Goal: Information Seeking & Learning: Learn about a topic

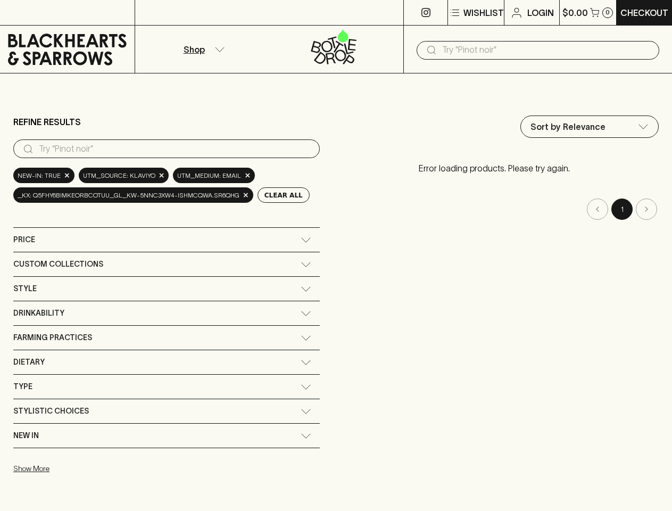
click at [336, 256] on div "Sort by Relevance default ​ Error loading products. Please try again. 1" at bounding box center [495, 298] width 328 height 364
click at [475, 13] on p "Wishlist" at bounding box center [484, 12] width 40 height 13
click at [202, 49] on div at bounding box center [336, 255] width 672 height 511
click at [538, 50] on input "text" at bounding box center [546, 50] width 209 height 17
click at [164, 149] on input "search" at bounding box center [175, 149] width 273 height 17
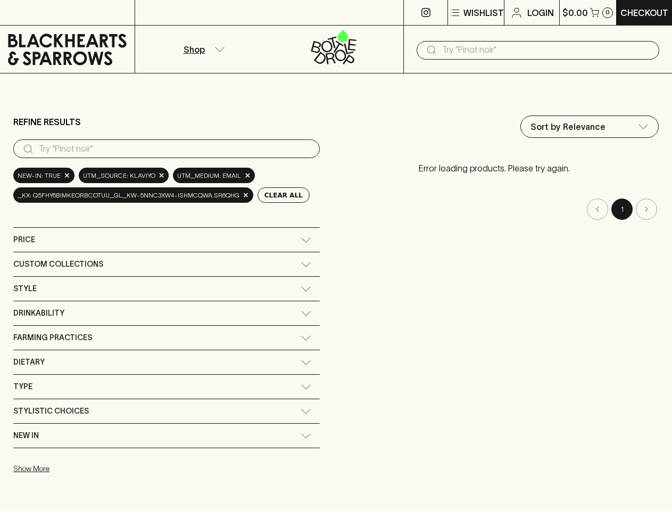
click at [279, 195] on button "Clear All" at bounding box center [284, 194] width 52 height 15
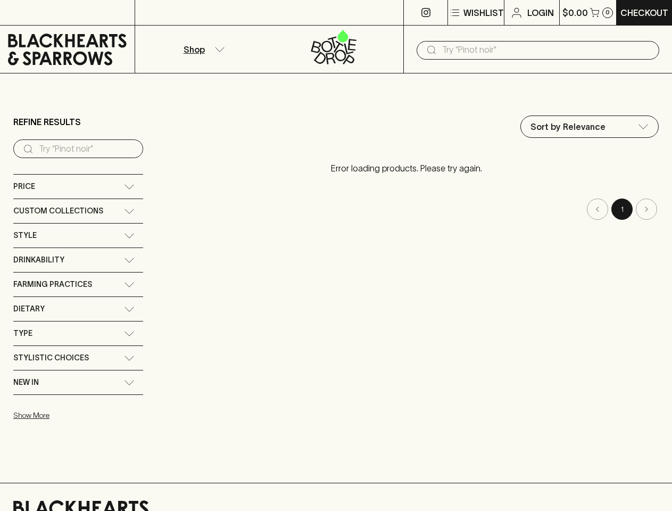
click at [164, 240] on div "Sort by Relevance default ​ Error loading products. Please try again. 1" at bounding box center [406, 271] width 505 height 311
click at [164, 264] on div "Sort by Relevance default ​ Error loading products. Please try again. 1" at bounding box center [406, 271] width 505 height 311
click at [164, 289] on div "Sort by Relevance default ​ Error loading products. Please try again. 1" at bounding box center [406, 271] width 505 height 311
